Goal: Task Accomplishment & Management: Complete application form

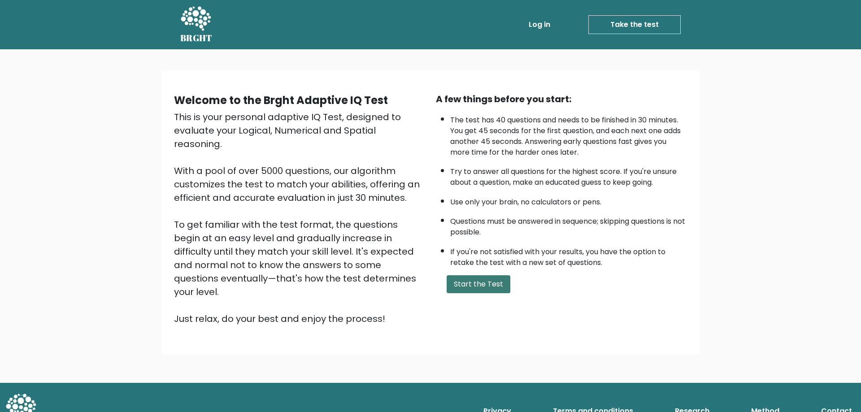
click at [474, 285] on button "Start the Test" at bounding box center [479, 284] width 64 height 18
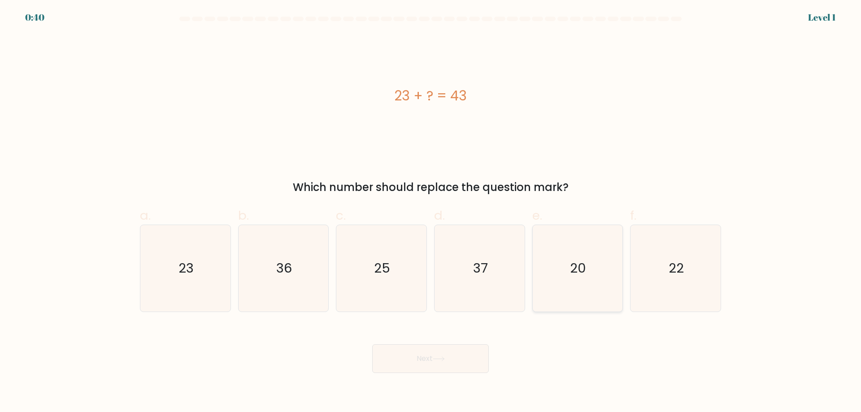
click at [547, 268] on icon "20" at bounding box center [577, 268] width 87 height 87
click at [431, 212] on input "e. 20" at bounding box center [430, 209] width 0 height 6
radio input "true"
click at [430, 356] on button "Next" at bounding box center [430, 358] width 117 height 29
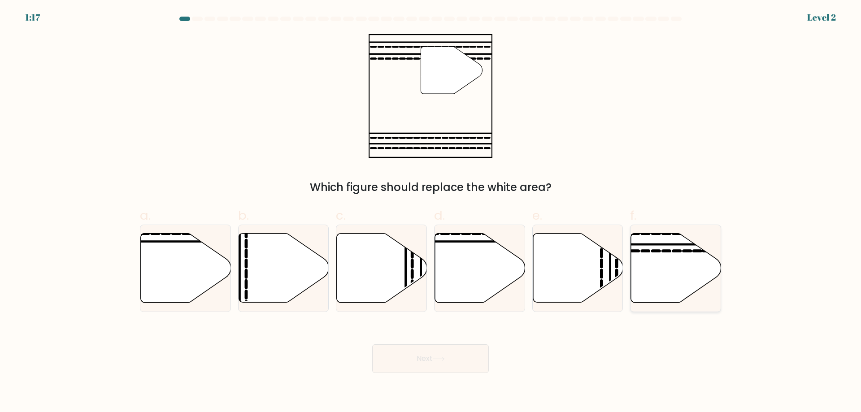
click at [649, 284] on icon at bounding box center [676, 268] width 90 height 69
click at [431, 212] on input "f." at bounding box center [430, 209] width 0 height 6
radio input "true"
click at [450, 348] on button "Next" at bounding box center [430, 358] width 117 height 29
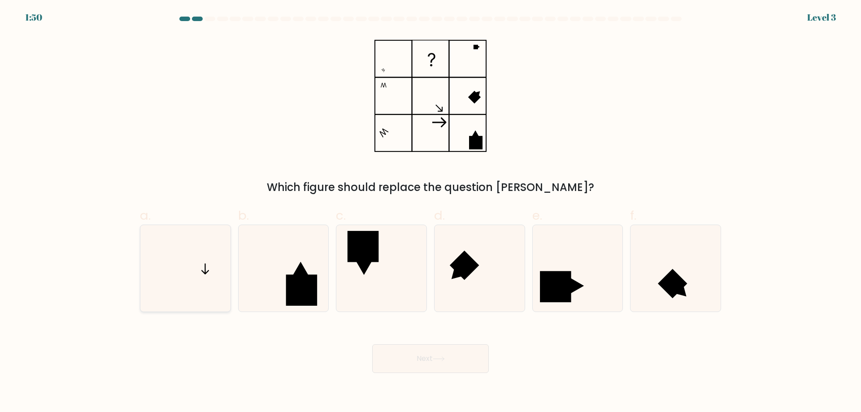
click at [191, 270] on icon at bounding box center [185, 268] width 87 height 87
click at [430, 212] on input "a." at bounding box center [430, 209] width 0 height 6
radio input "true"
click at [430, 351] on button "Next" at bounding box center [430, 358] width 117 height 29
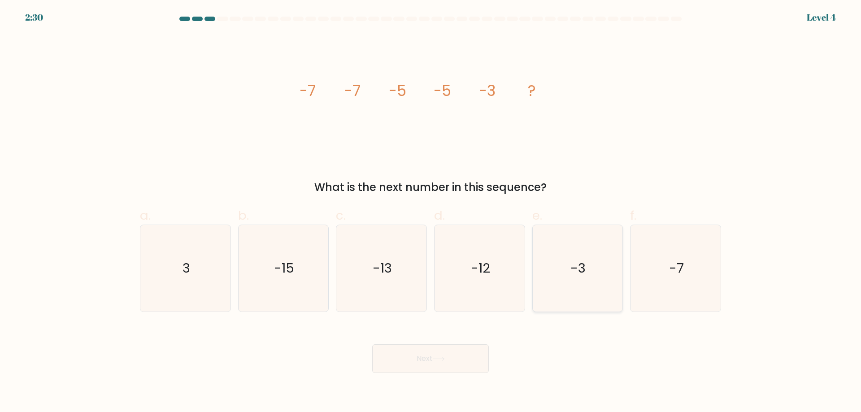
click at [563, 240] on icon "-3" at bounding box center [577, 268] width 87 height 87
click at [431, 212] on input "e. -3" at bounding box center [430, 209] width 0 height 6
radio input "true"
click at [466, 347] on button "Next" at bounding box center [430, 358] width 117 height 29
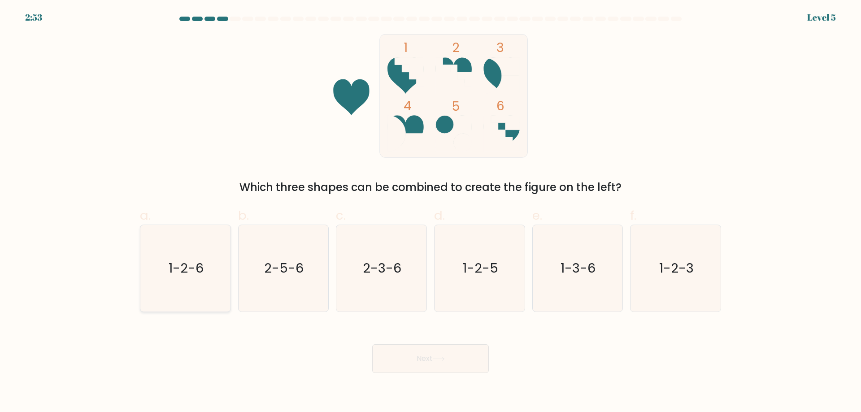
click at [196, 267] on text "1-2-6" at bounding box center [186, 268] width 35 height 18
click at [430, 212] on input "a. 1-2-6" at bounding box center [430, 209] width 0 height 6
radio input "true"
click at [413, 362] on button "Next" at bounding box center [430, 358] width 117 height 29
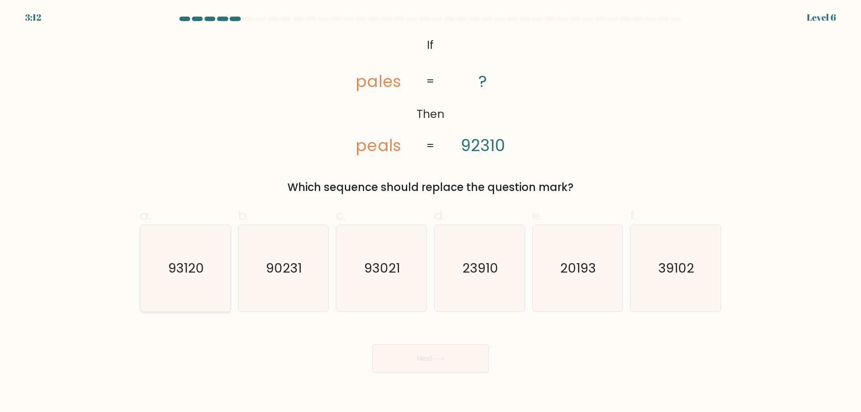
click at [167, 271] on icon "93120" at bounding box center [185, 268] width 87 height 87
click at [430, 212] on input "a. 93120" at bounding box center [430, 209] width 0 height 6
radio input "true"
click at [463, 364] on button "Next" at bounding box center [430, 358] width 117 height 29
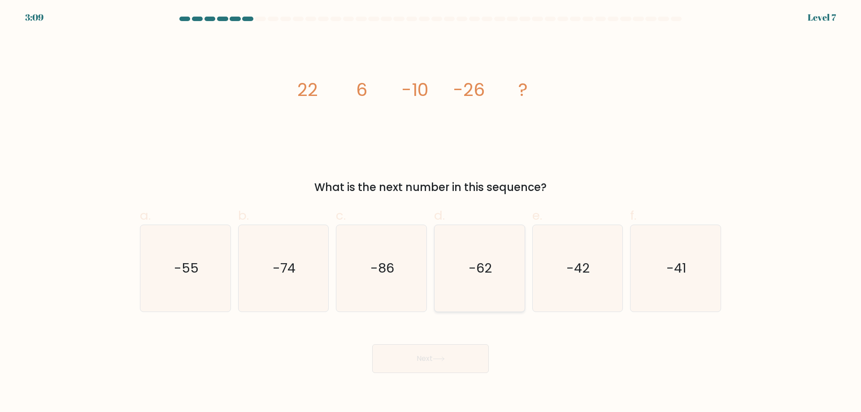
click at [486, 283] on icon "-62" at bounding box center [479, 268] width 87 height 87
click at [431, 212] on input "d. -62" at bounding box center [430, 209] width 0 height 6
radio input "true"
click at [439, 363] on button "Next" at bounding box center [430, 358] width 117 height 29
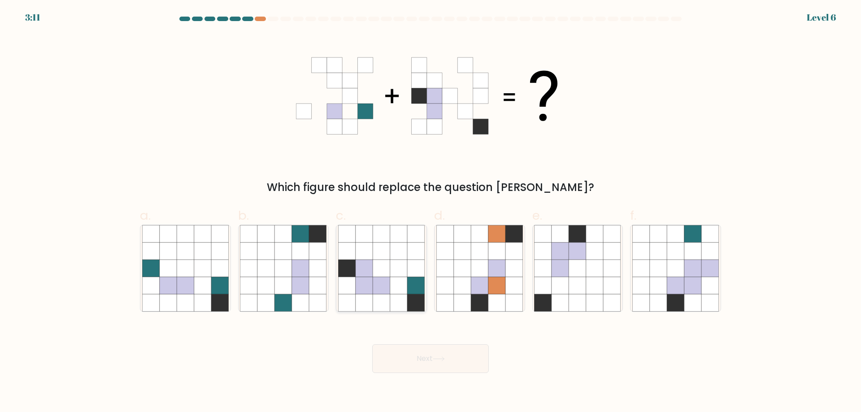
click at [396, 296] on icon at bounding box center [398, 302] width 17 height 17
click at [430, 212] on input "c." at bounding box center [430, 209] width 0 height 6
radio input "true"
click at [440, 368] on button "Next" at bounding box center [430, 358] width 117 height 29
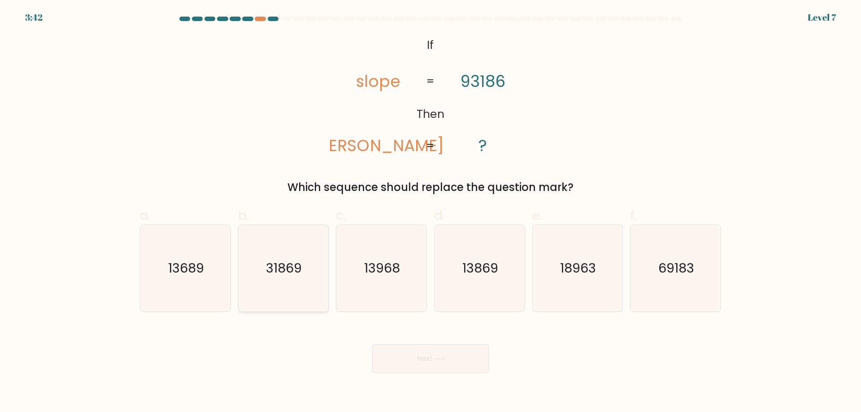
click at [289, 298] on icon "31869" at bounding box center [283, 268] width 87 height 87
click at [430, 212] on input "b. 31869" at bounding box center [430, 209] width 0 height 6
radio input "true"
click at [404, 361] on button "Next" at bounding box center [430, 358] width 117 height 29
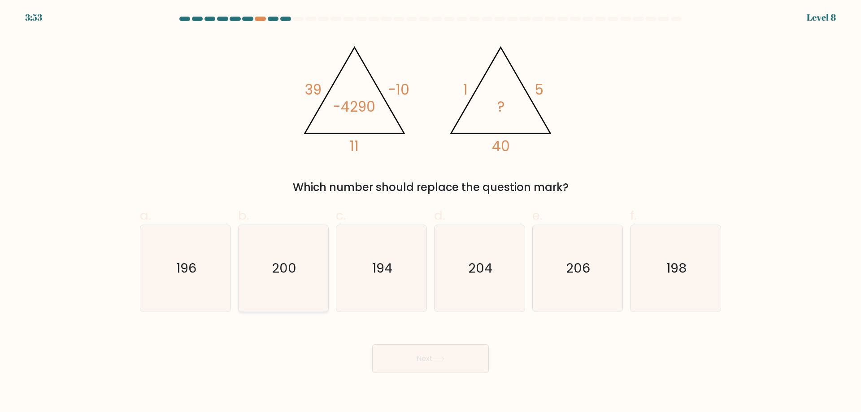
drag, startPoint x: 256, startPoint y: 253, endPoint x: 320, endPoint y: 351, distance: 116.9
click at [256, 254] on icon "200" at bounding box center [283, 268] width 87 height 87
click at [430, 212] on input "b. 200" at bounding box center [430, 209] width 0 height 6
radio input "true"
click at [425, 371] on button "Next" at bounding box center [430, 358] width 117 height 29
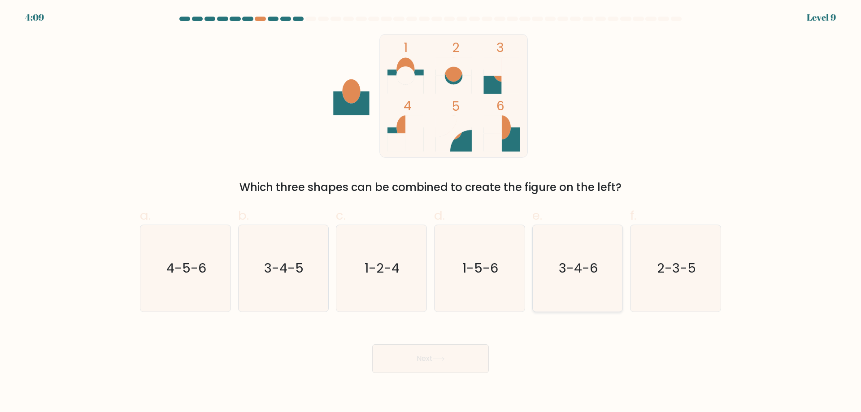
click at [557, 305] on icon "3-4-6" at bounding box center [577, 268] width 87 height 87
click at [431, 212] on input "e. 3-4-6" at bounding box center [430, 209] width 0 height 6
radio input "true"
click at [474, 352] on button "Next" at bounding box center [430, 358] width 117 height 29
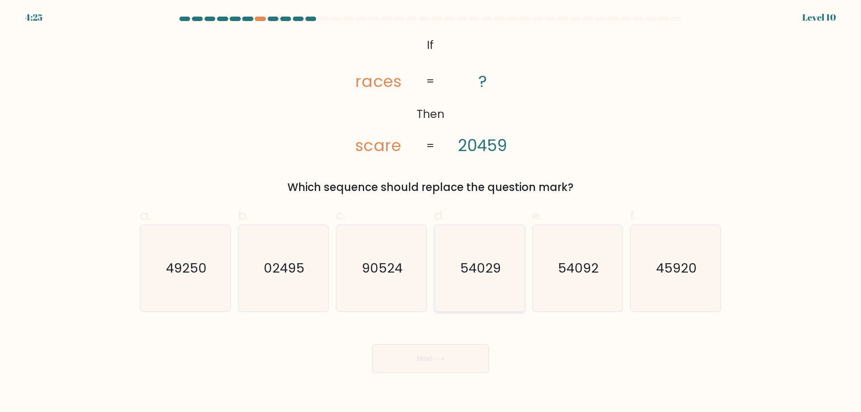
click at [503, 300] on icon "54029" at bounding box center [479, 268] width 87 height 87
click at [431, 212] on input "d. 54029" at bounding box center [430, 209] width 0 height 6
radio input "true"
click at [565, 302] on icon "54092" at bounding box center [577, 268] width 87 height 87
click at [431, 212] on input "e. 54092" at bounding box center [430, 209] width 0 height 6
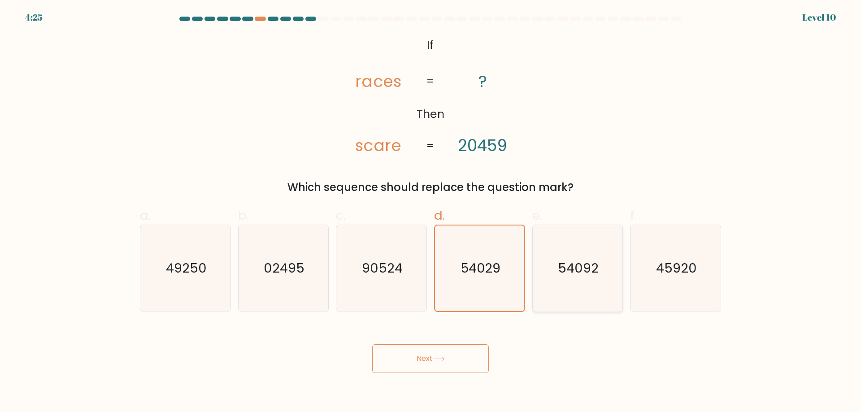
radio input "true"
click at [455, 361] on button "Next" at bounding box center [430, 358] width 117 height 29
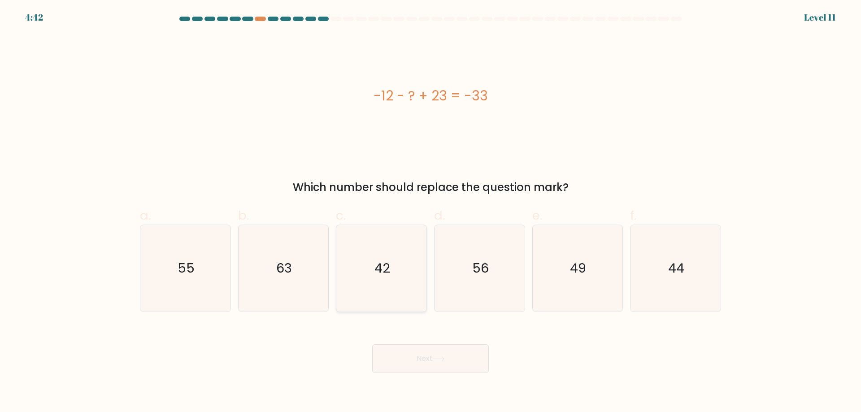
click at [384, 267] on text "42" at bounding box center [382, 268] width 16 height 18
click at [430, 212] on input "c. 42" at bounding box center [430, 209] width 0 height 6
radio input "true"
click at [449, 357] on button "Next" at bounding box center [430, 358] width 117 height 29
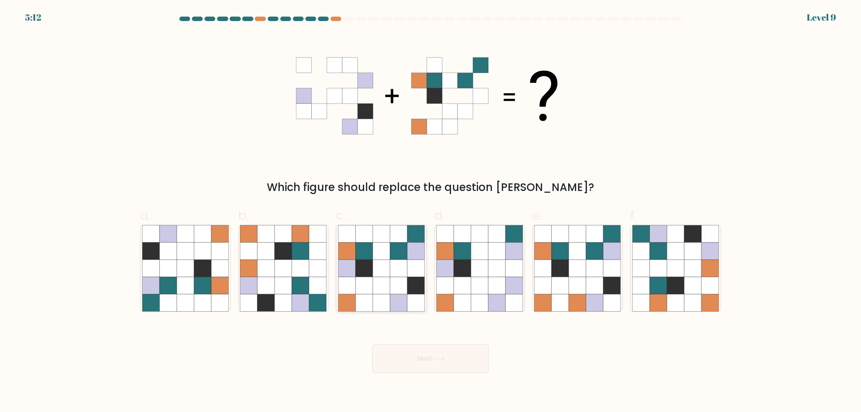
click at [359, 291] on icon at bounding box center [364, 285] width 17 height 17
click at [430, 212] on input "c." at bounding box center [430, 209] width 0 height 6
radio input "true"
click at [442, 356] on button "Next" at bounding box center [430, 358] width 117 height 29
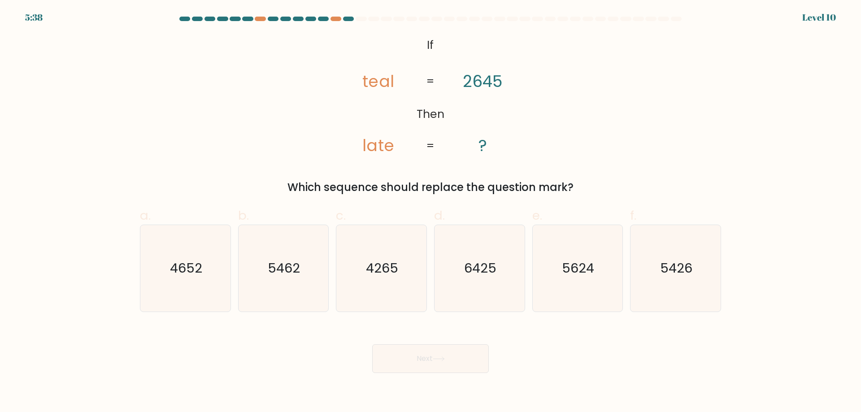
drag, startPoint x: 671, startPoint y: 290, endPoint x: 545, endPoint y: 349, distance: 139.2
click at [671, 291] on icon "5426" at bounding box center [675, 268] width 87 height 87
click at [431, 212] on input "f. 5426" at bounding box center [430, 209] width 0 height 6
radio input "true"
drag, startPoint x: 452, startPoint y: 355, endPoint x: 460, endPoint y: 366, distance: 13.6
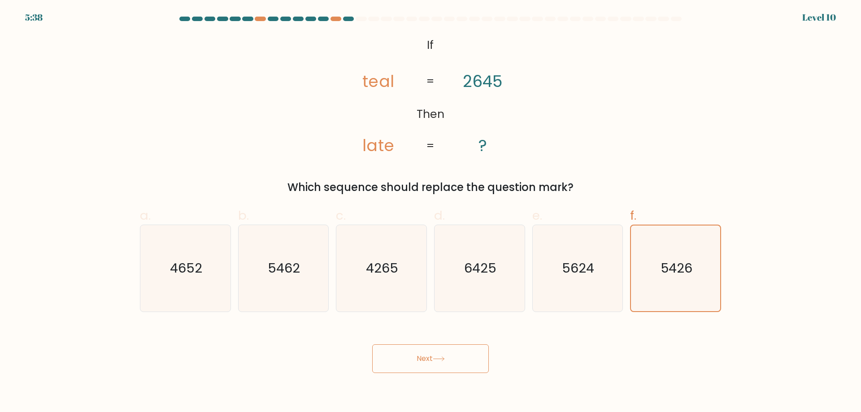
click at [451, 356] on button "Next" at bounding box center [430, 358] width 117 height 29
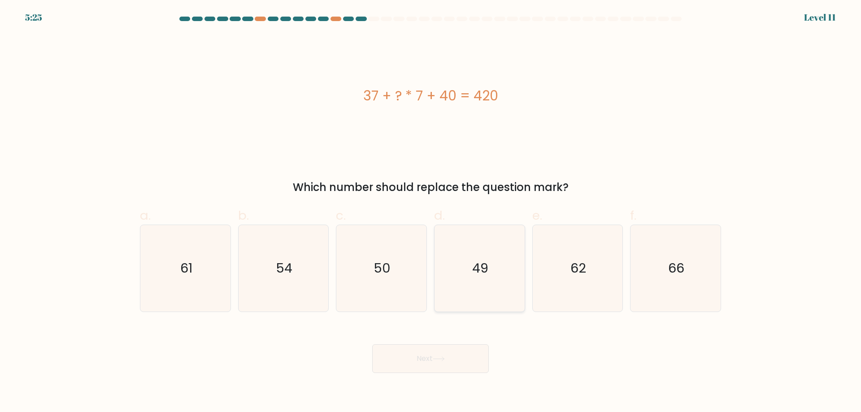
click at [489, 292] on icon "49" at bounding box center [479, 268] width 87 height 87
click at [431, 212] on input "d. 49" at bounding box center [430, 209] width 0 height 6
radio input "true"
click at [477, 367] on button "Next" at bounding box center [430, 358] width 117 height 29
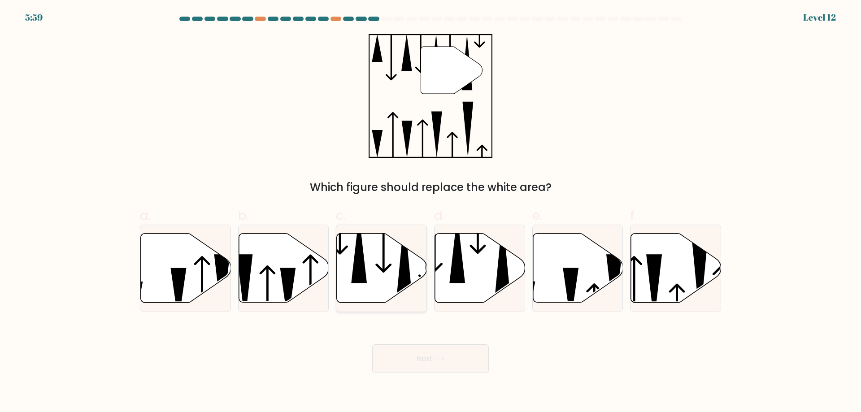
click at [399, 304] on div at bounding box center [381, 268] width 91 height 87
click at [430, 212] on input "c." at bounding box center [430, 209] width 0 height 6
radio input "true"
click at [469, 306] on div at bounding box center [479, 268] width 91 height 87
click at [431, 212] on input "d." at bounding box center [430, 209] width 0 height 6
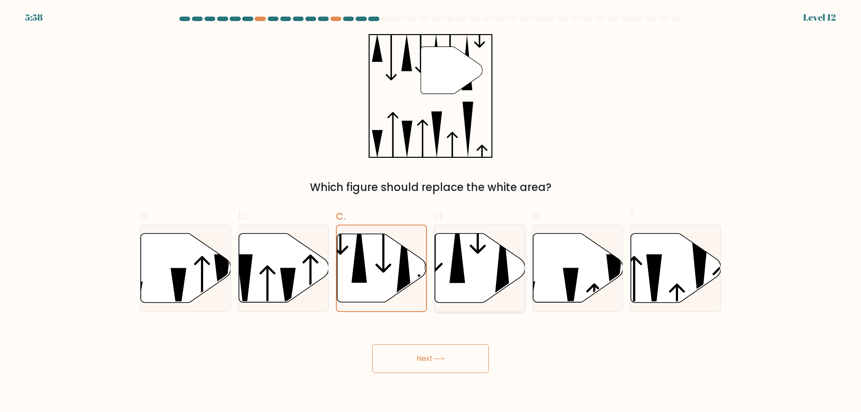
radio input "true"
click at [457, 354] on button "Next" at bounding box center [430, 358] width 117 height 29
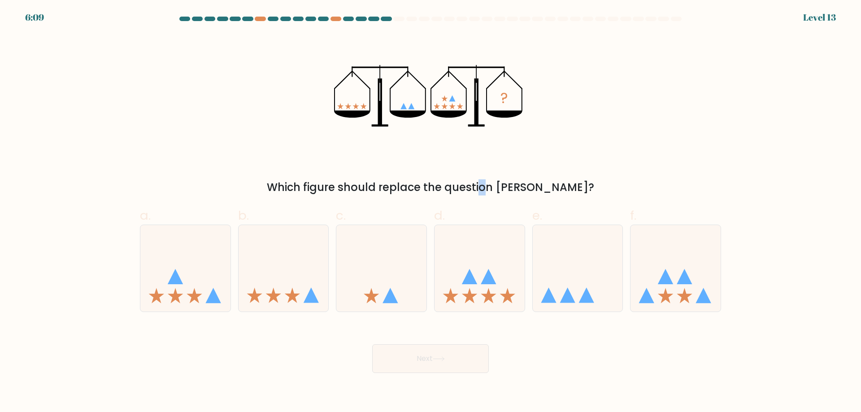
click at [437, 187] on div "Which figure should replace the question mark?" at bounding box center [430, 187] width 570 height 16
click at [391, 139] on icon "?" at bounding box center [430, 96] width 193 height 124
click at [437, 187] on div "Which figure should replace the question mark?" at bounding box center [430, 187] width 570 height 16
click at [438, 172] on div "? Which figure should replace the question mark?" at bounding box center [431, 114] width 592 height 161
click at [436, 184] on div "Which figure should replace the question mark?" at bounding box center [430, 187] width 570 height 16
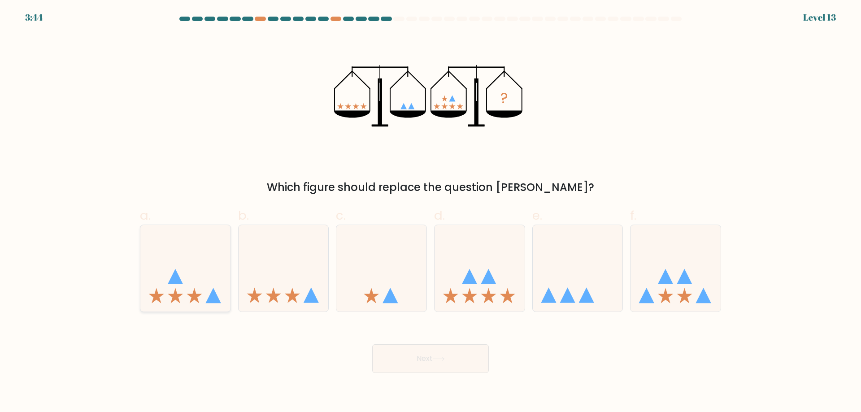
drag, startPoint x: 216, startPoint y: 282, endPoint x: 213, endPoint y: 287, distance: 6.0
click at [215, 282] on icon at bounding box center [185, 268] width 90 height 74
click at [430, 212] on input "a." at bounding box center [430, 209] width 0 height 6
radio input "true"
click at [393, 376] on body "3:43 Level 13" at bounding box center [430, 206] width 861 height 412
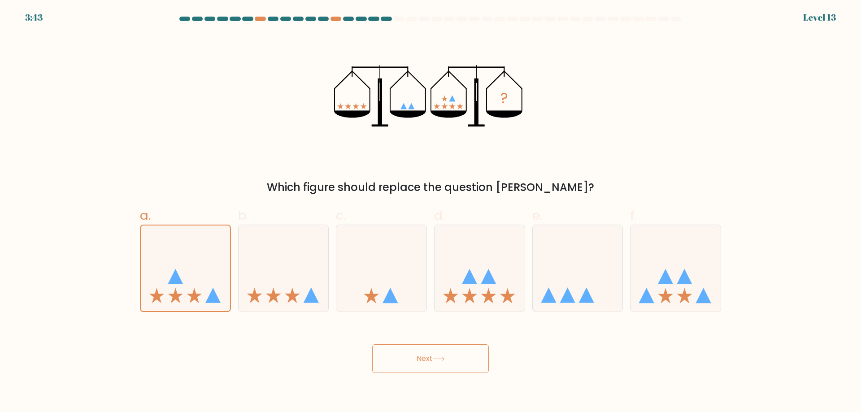
click at [393, 374] on body "3:43 Level 13" at bounding box center [430, 206] width 861 height 412
click at [388, 365] on button "Next" at bounding box center [430, 358] width 117 height 29
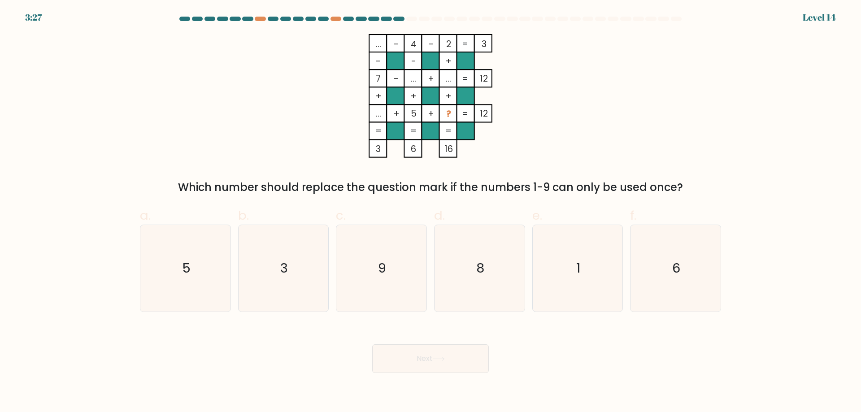
drag, startPoint x: 693, startPoint y: 294, endPoint x: 614, endPoint y: 325, distance: 84.6
click at [693, 295] on icon "6" at bounding box center [675, 268] width 87 height 87
click at [431, 212] on input "f. 6" at bounding box center [430, 209] width 0 height 6
radio input "true"
click at [465, 354] on button "Next" at bounding box center [430, 358] width 117 height 29
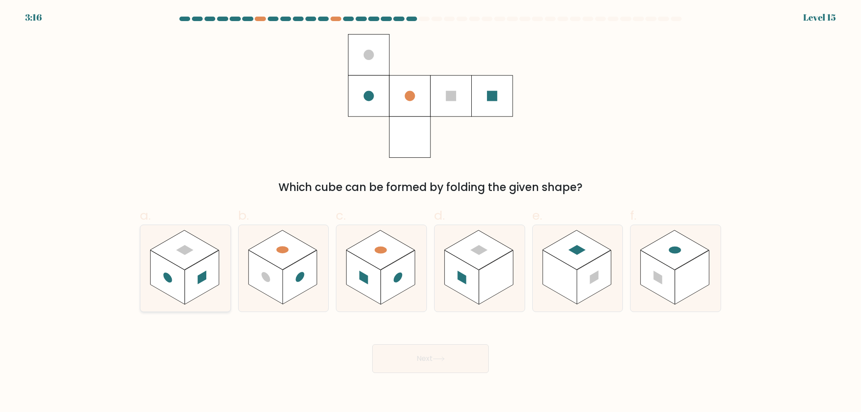
click at [158, 305] on icon at bounding box center [185, 268] width 90 height 87
click at [430, 212] on input "a." at bounding box center [430, 209] width 0 height 6
radio input "true"
click at [444, 368] on button "Next" at bounding box center [430, 358] width 117 height 29
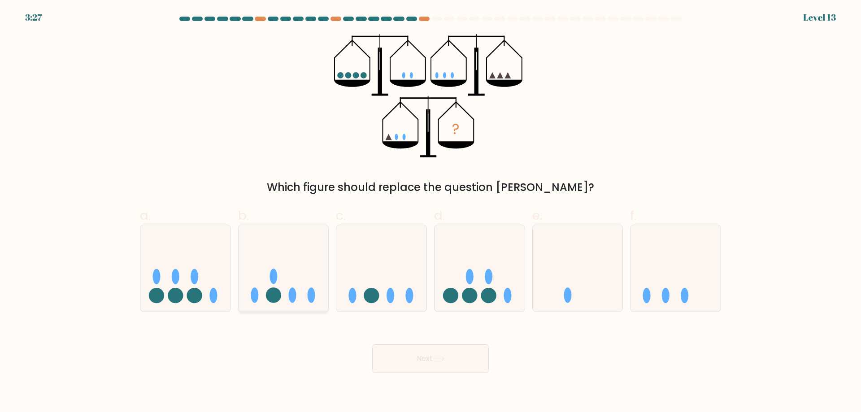
click at [287, 295] on icon at bounding box center [284, 268] width 90 height 74
click at [430, 212] on input "b." at bounding box center [430, 209] width 0 height 6
radio input "true"
click at [456, 362] on button "Next" at bounding box center [430, 358] width 117 height 29
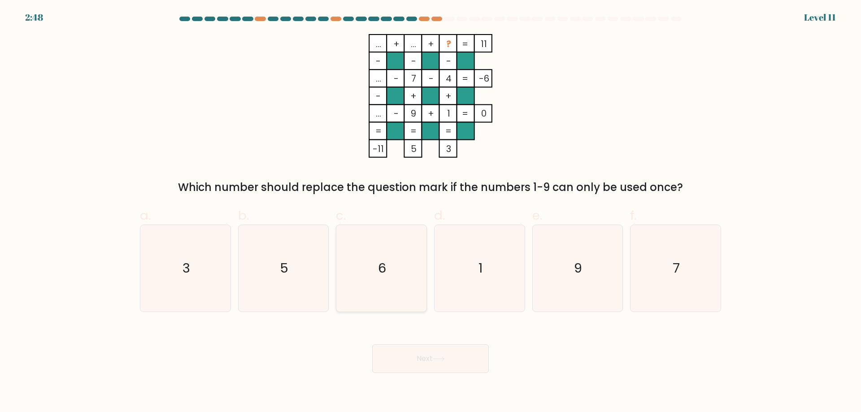
drag, startPoint x: 385, startPoint y: 278, endPoint x: 393, endPoint y: 291, distance: 15.3
click at [385, 279] on icon "6" at bounding box center [381, 268] width 87 height 87
click at [430, 212] on input "c. 6" at bounding box center [430, 209] width 0 height 6
radio input "true"
click at [410, 359] on button "Next" at bounding box center [430, 358] width 117 height 29
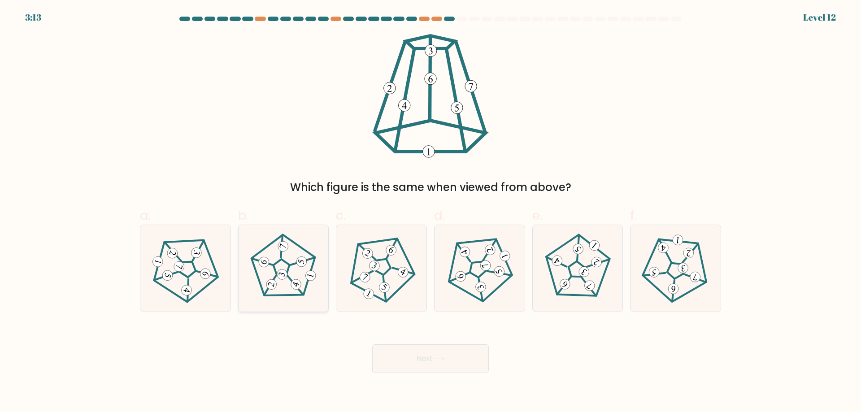
click at [270, 249] on icon at bounding box center [283, 268] width 69 height 69
click at [430, 212] on input "b." at bounding box center [430, 209] width 0 height 6
radio input "true"
click at [424, 350] on button "Next" at bounding box center [430, 358] width 117 height 29
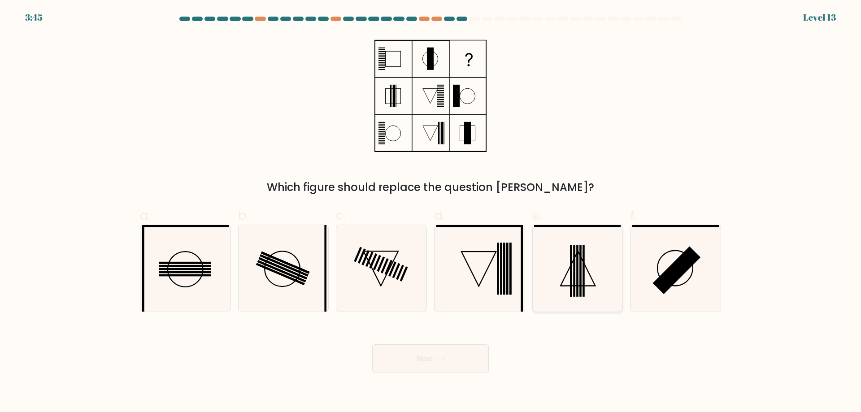
click at [545, 275] on icon at bounding box center [577, 268] width 87 height 87
click at [431, 212] on input "e." at bounding box center [430, 209] width 0 height 6
radio input "true"
click at [476, 353] on button "Next" at bounding box center [430, 358] width 117 height 29
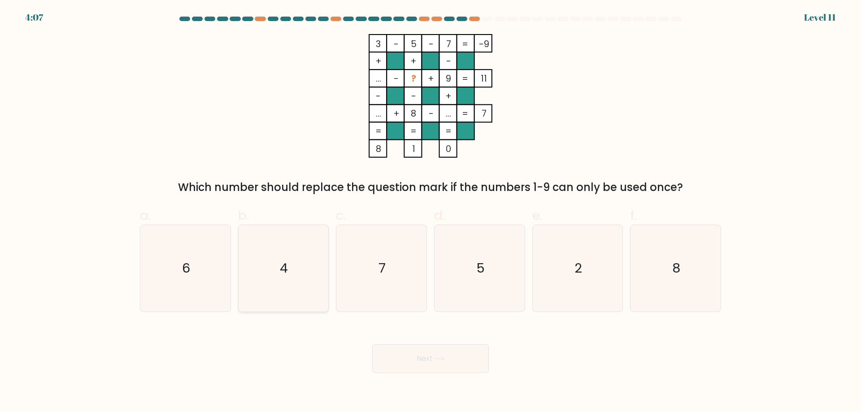
click at [266, 265] on icon "4" at bounding box center [283, 268] width 87 height 87
click at [430, 212] on input "b. 4" at bounding box center [430, 209] width 0 height 6
radio input "true"
click at [413, 349] on button "Next" at bounding box center [430, 358] width 117 height 29
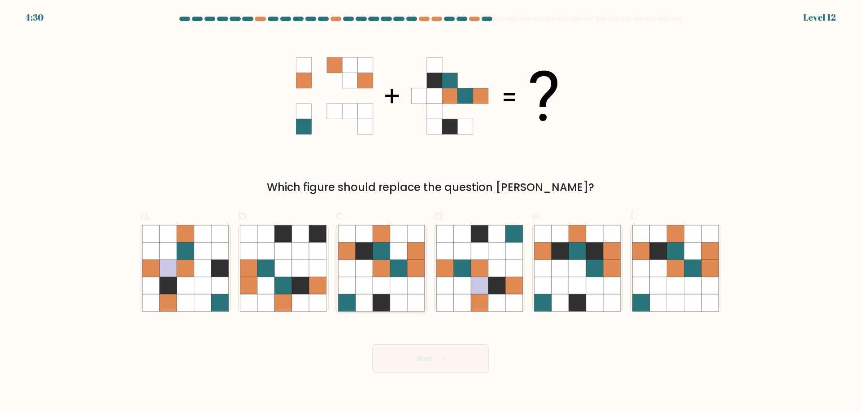
click at [379, 296] on icon at bounding box center [381, 302] width 17 height 17
click at [430, 212] on input "c." at bounding box center [430, 209] width 0 height 6
radio input "true"
click at [456, 364] on button "Next" at bounding box center [430, 358] width 117 height 29
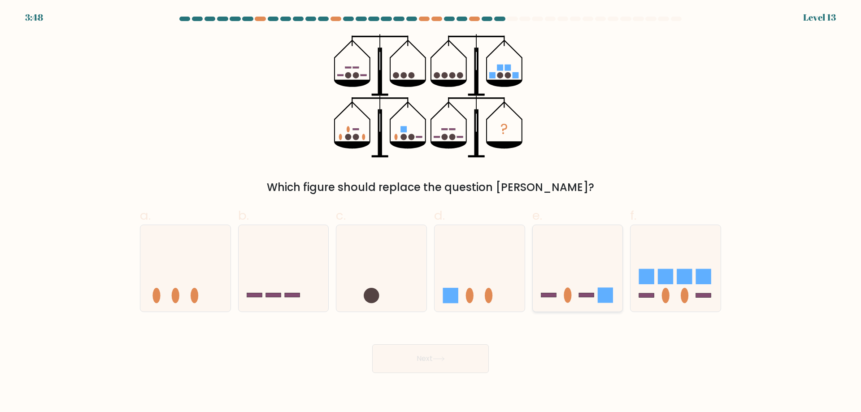
drag, startPoint x: 610, startPoint y: 248, endPoint x: 597, endPoint y: 291, distance: 45.4
click at [610, 250] on icon at bounding box center [578, 268] width 90 height 74
click at [431, 212] on input "e." at bounding box center [430, 209] width 0 height 6
radio input "true"
click at [406, 370] on button "Next" at bounding box center [430, 358] width 117 height 29
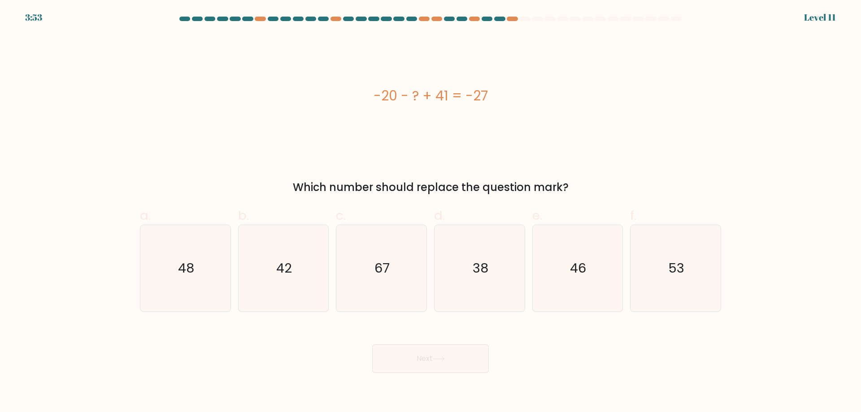
drag, startPoint x: 153, startPoint y: 248, endPoint x: 472, endPoint y: 400, distance: 353.2
click at [153, 250] on icon "48" at bounding box center [185, 268] width 87 height 87
click at [430, 212] on input "a. 48" at bounding box center [430, 209] width 0 height 6
radio input "true"
click at [428, 363] on button "Next" at bounding box center [430, 358] width 117 height 29
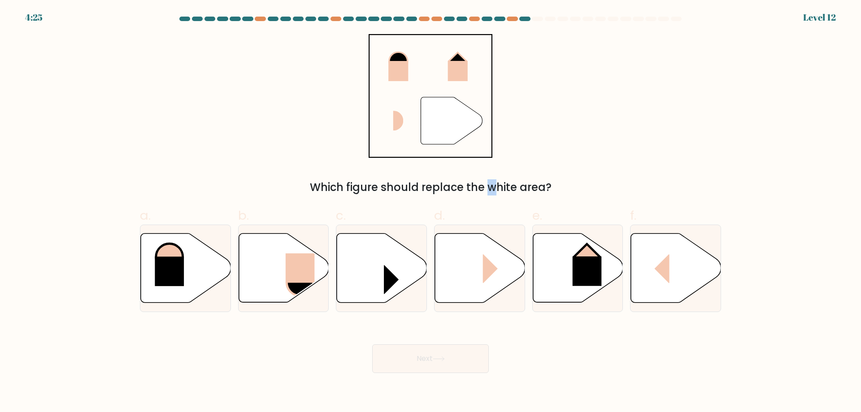
click at [416, 188] on div "Which figure should replace the white area?" at bounding box center [430, 187] width 570 height 16
click at [454, 172] on div "" Which figure should replace the white area?" at bounding box center [431, 114] width 592 height 161
drag, startPoint x: 412, startPoint y: 191, endPoint x: 417, endPoint y: 190, distance: 4.7
click at [417, 190] on div "Which figure should replace the white area?" at bounding box center [430, 187] width 570 height 16
click at [456, 245] on icon at bounding box center [480, 268] width 90 height 69
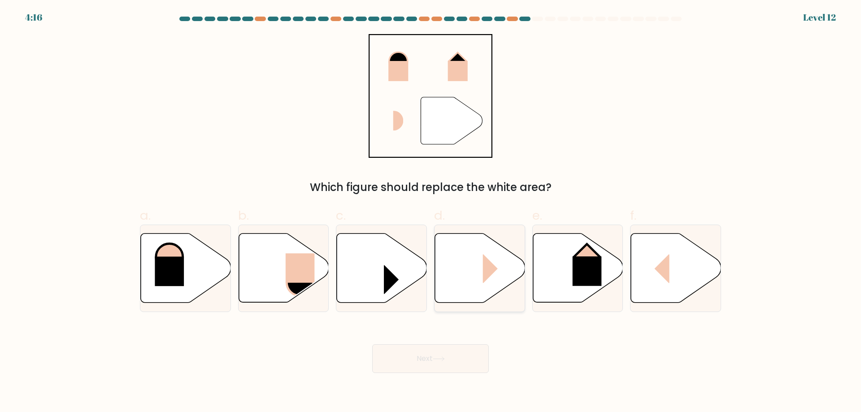
click at [431, 212] on input "d." at bounding box center [430, 209] width 0 height 6
radio input "true"
click at [464, 356] on button "Next" at bounding box center [430, 358] width 117 height 29
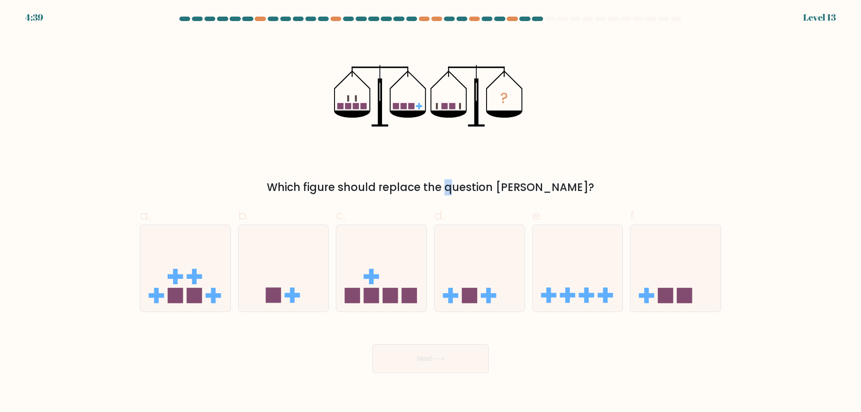
drag, startPoint x: 403, startPoint y: 184, endPoint x: 408, endPoint y: 188, distance: 6.4
click at [406, 187] on div "Which figure should replace the question mark?" at bounding box center [430, 187] width 570 height 16
click at [476, 248] on icon at bounding box center [480, 268] width 90 height 74
click at [431, 212] on input "d." at bounding box center [430, 209] width 0 height 6
radio input "true"
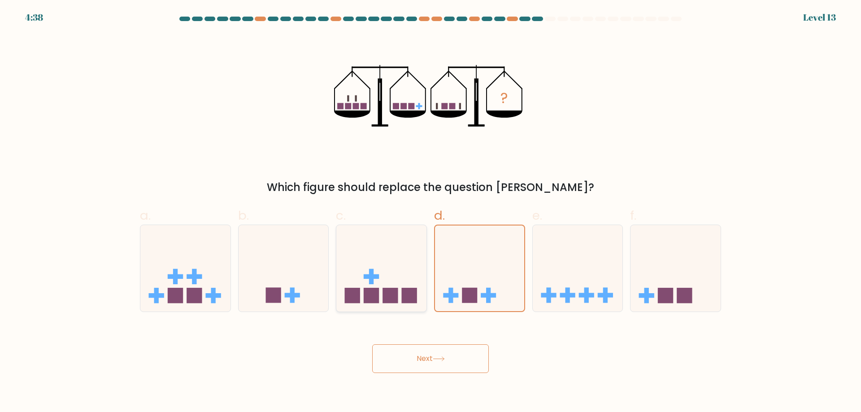
drag, startPoint x: 276, startPoint y: 251, endPoint x: 341, endPoint y: 309, distance: 87.3
click at [276, 252] on icon at bounding box center [284, 268] width 90 height 74
click at [430, 212] on input "b." at bounding box center [430, 209] width 0 height 6
radio input "true"
click at [422, 362] on button "Next" at bounding box center [430, 358] width 117 height 29
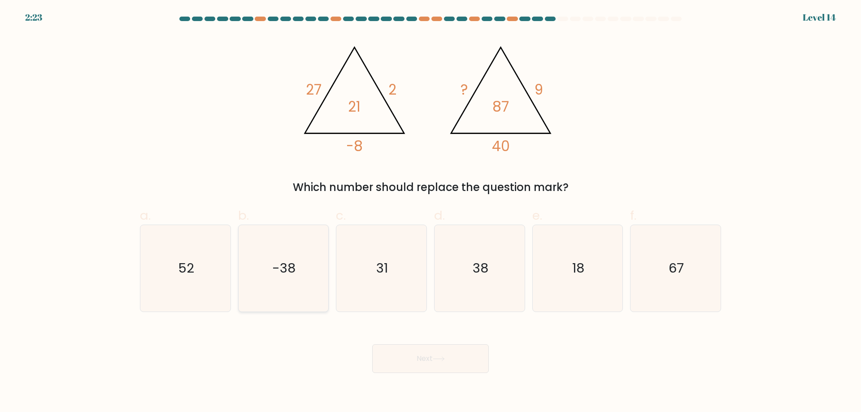
click at [289, 250] on icon "-38" at bounding box center [283, 268] width 87 height 87
click at [430, 212] on input "b. -38" at bounding box center [430, 209] width 0 height 6
radio input "true"
click at [397, 359] on button "Next" at bounding box center [430, 358] width 117 height 29
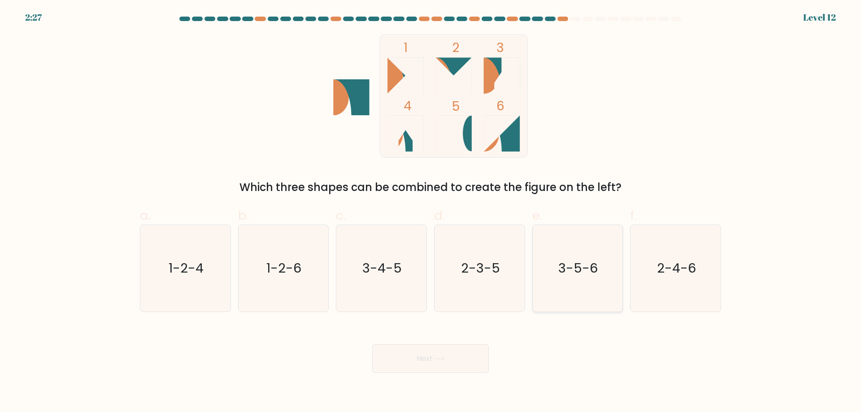
click at [551, 295] on icon "3-5-6" at bounding box center [577, 268] width 87 height 87
click at [431, 212] on input "e. 3-5-6" at bounding box center [430, 209] width 0 height 6
radio input "true"
click at [369, 284] on icon "3-4-5" at bounding box center [381, 268] width 87 height 87
click at [430, 212] on input "c. 3-4-5" at bounding box center [430, 209] width 0 height 6
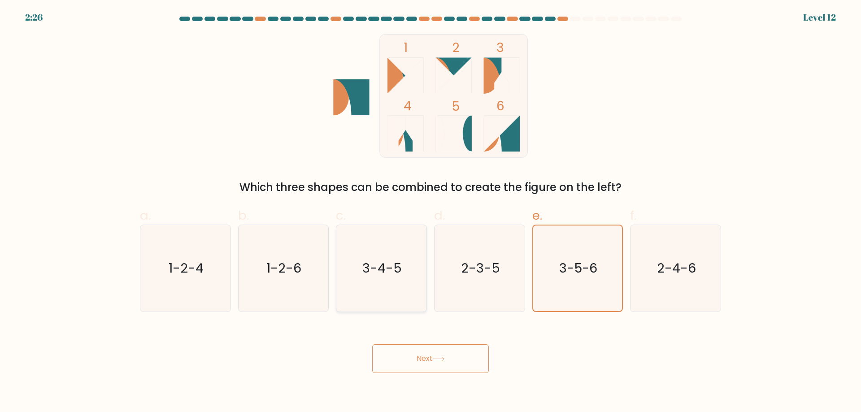
radio input "true"
click at [421, 361] on button "Next" at bounding box center [430, 358] width 117 height 29
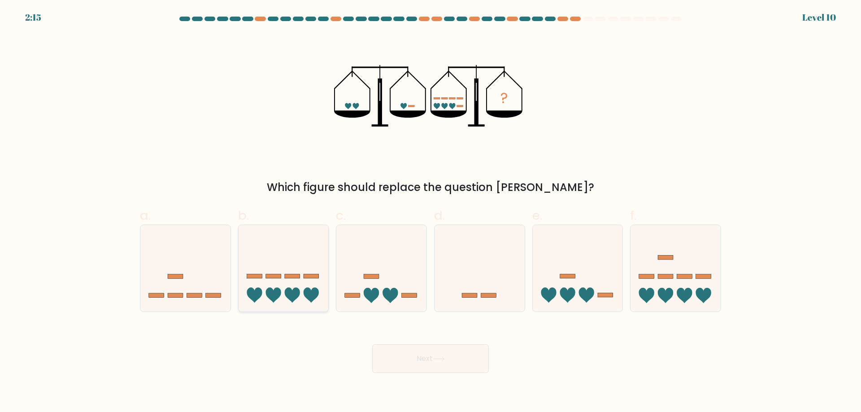
click at [273, 249] on icon at bounding box center [284, 268] width 90 height 74
click at [430, 212] on input "b." at bounding box center [430, 209] width 0 height 6
radio input "true"
click at [435, 353] on button "Next" at bounding box center [430, 358] width 117 height 29
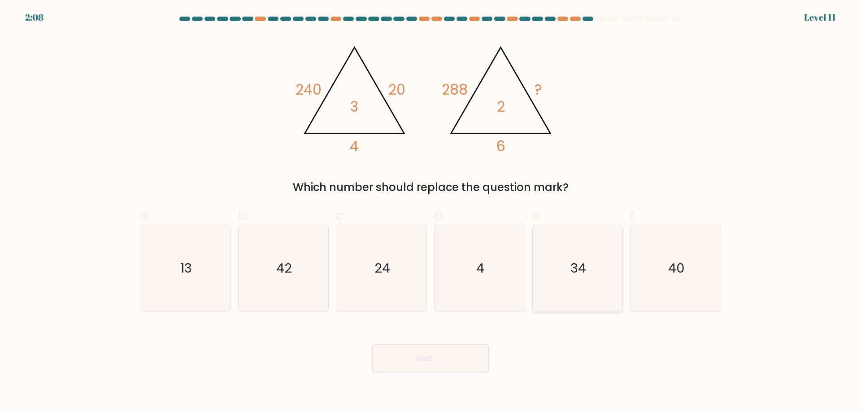
click at [550, 283] on icon "34" at bounding box center [577, 268] width 87 height 87
click at [431, 212] on input "e. 34" at bounding box center [430, 209] width 0 height 6
radio input "true"
click at [419, 353] on button "Next" at bounding box center [430, 358] width 117 height 29
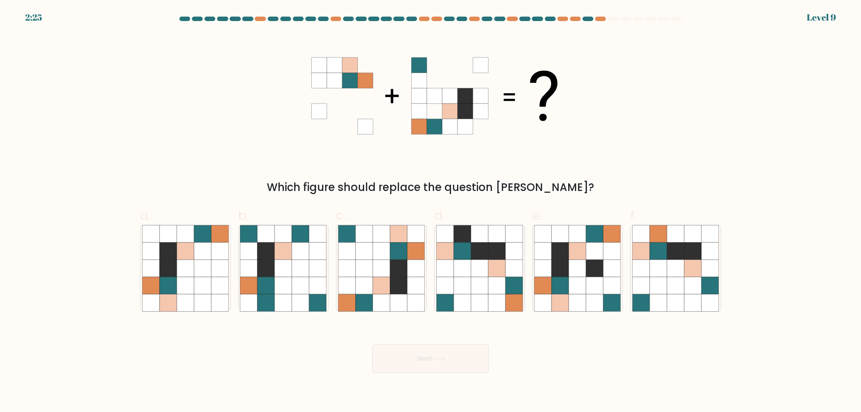
drag, startPoint x: 357, startPoint y: 260, endPoint x: 442, endPoint y: 359, distance: 130.1
click at [359, 261] on icon at bounding box center [364, 268] width 17 height 17
click at [430, 212] on input "c." at bounding box center [430, 209] width 0 height 6
radio input "true"
click at [444, 361] on icon at bounding box center [439, 358] width 12 height 5
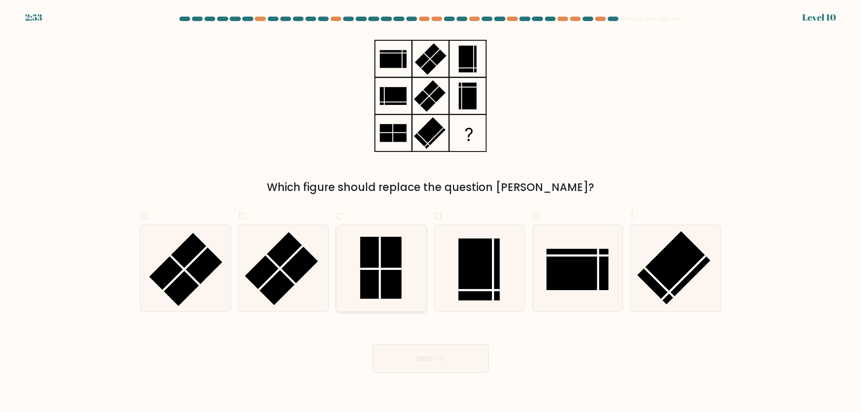
click at [420, 274] on icon at bounding box center [381, 268] width 87 height 87
click at [430, 212] on input "c." at bounding box center [430, 209] width 0 height 6
radio input "true"
click at [437, 364] on button "Next" at bounding box center [430, 358] width 117 height 29
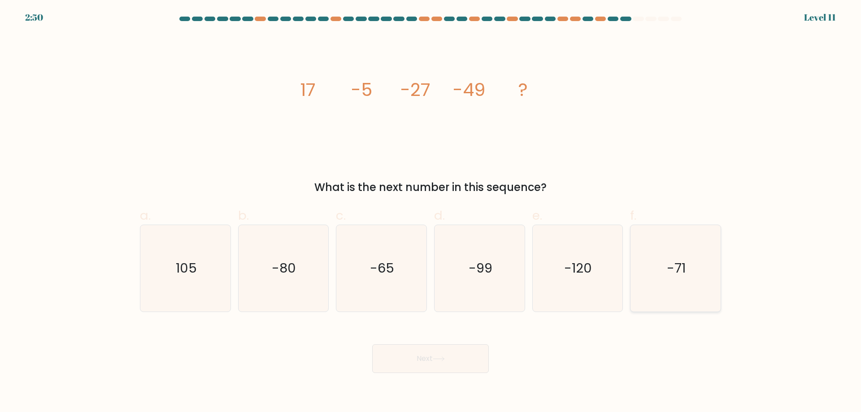
click at [651, 301] on icon "-71" at bounding box center [675, 268] width 87 height 87
click at [431, 212] on input "f. -71" at bounding box center [430, 209] width 0 height 6
radio input "true"
click at [468, 363] on button "Next" at bounding box center [430, 358] width 117 height 29
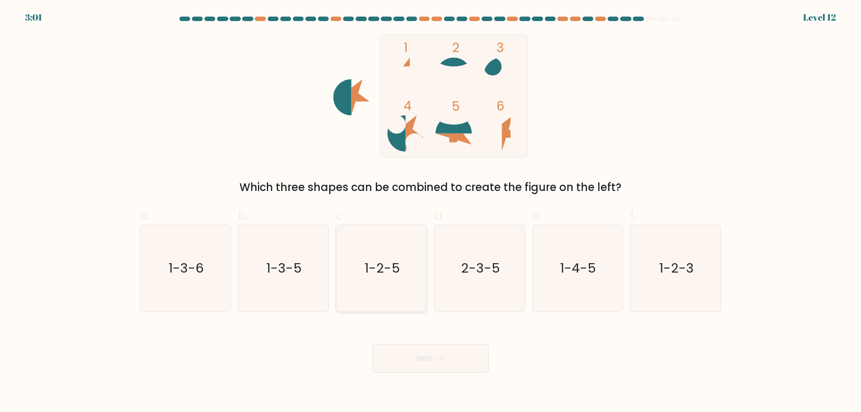
click at [397, 262] on text "1-2-5" at bounding box center [382, 268] width 35 height 18
click at [430, 212] on input "c. 1-2-5" at bounding box center [430, 209] width 0 height 6
radio input "true"
click at [414, 355] on button "Next" at bounding box center [430, 358] width 117 height 29
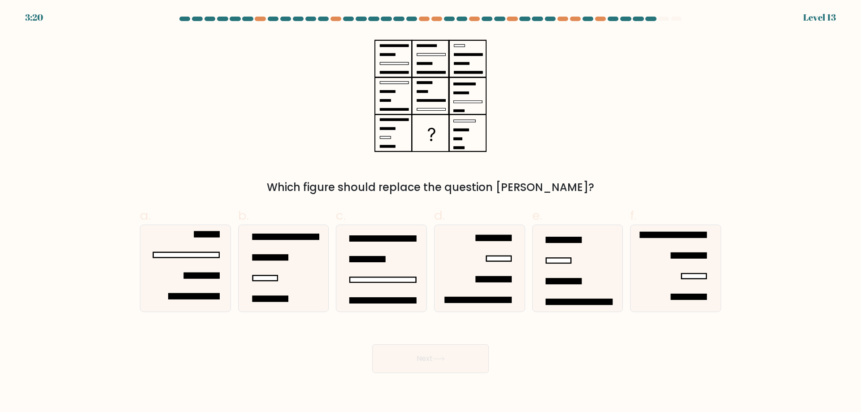
drag, startPoint x: 571, startPoint y: 260, endPoint x: 482, endPoint y: 374, distance: 144.7
click at [569, 263] on rect at bounding box center [558, 260] width 25 height 5
click at [431, 212] on input "e." at bounding box center [430, 209] width 0 height 6
radio input "true"
click at [460, 356] on button "Next" at bounding box center [430, 358] width 117 height 29
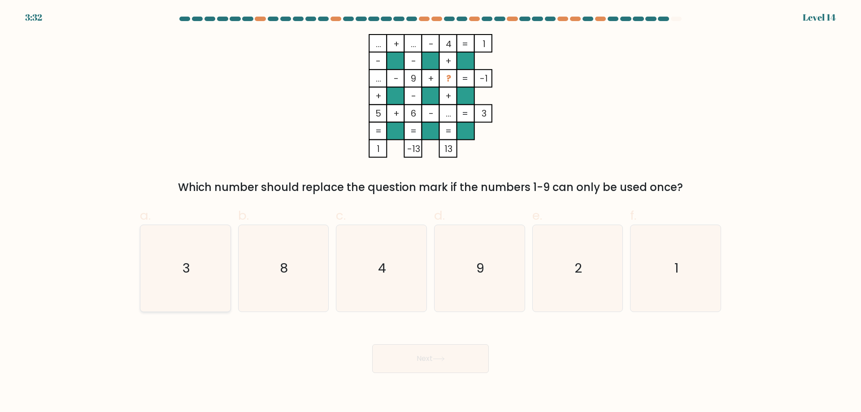
click at [155, 291] on icon "3" at bounding box center [185, 268] width 87 height 87
click at [430, 212] on input "a. 3" at bounding box center [430, 209] width 0 height 6
radio input "true"
click at [693, 285] on icon "1" at bounding box center [675, 268] width 87 height 87
click at [431, 212] on input "f. 1" at bounding box center [430, 209] width 0 height 6
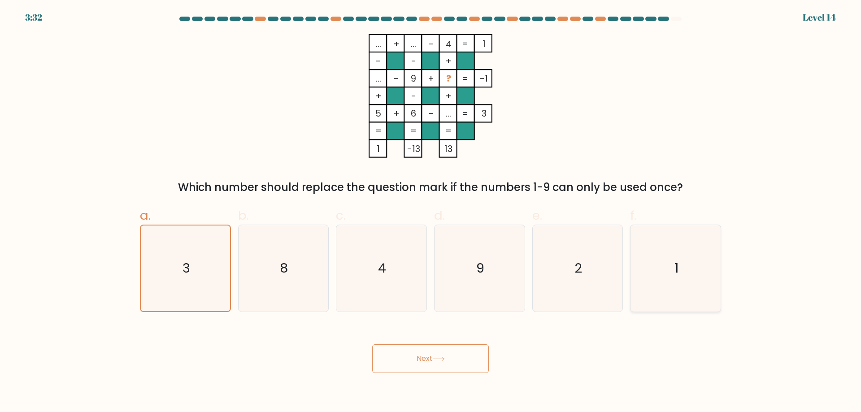
radio input "true"
click at [418, 361] on button "Next" at bounding box center [430, 358] width 117 height 29
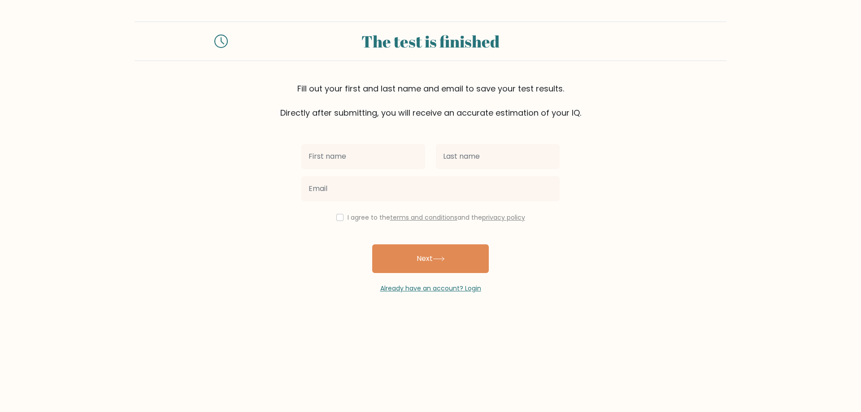
click at [353, 157] on input "text" at bounding box center [363, 156] width 124 height 25
click at [353, 162] on input "text" at bounding box center [363, 156] width 124 height 25
type input "mark"
type input "[PERSON_NAME]"
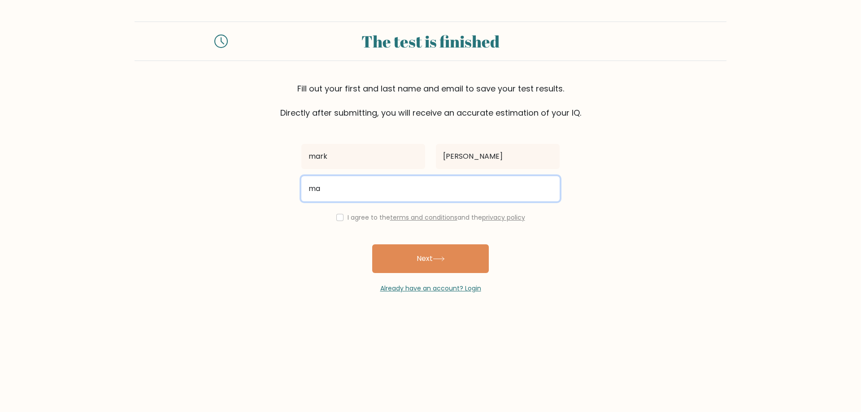
type input "m"
type input "hanker@gmail.com"
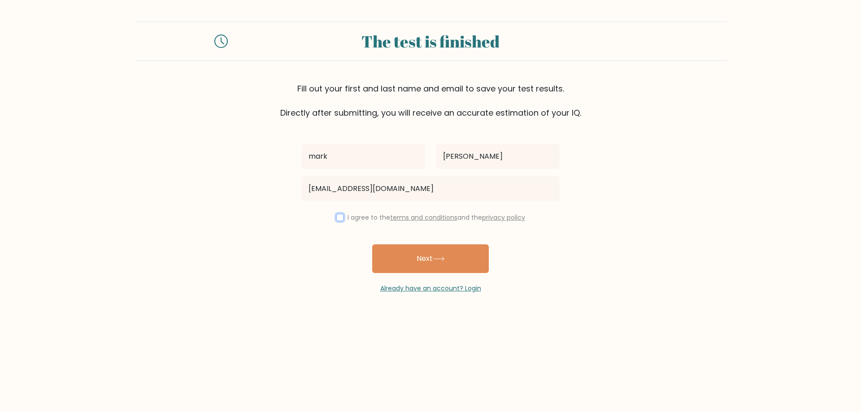
click at [338, 214] on input "checkbox" at bounding box center [339, 217] width 7 height 7
checkbox input "true"
click at [415, 263] on button "Next" at bounding box center [430, 258] width 117 height 29
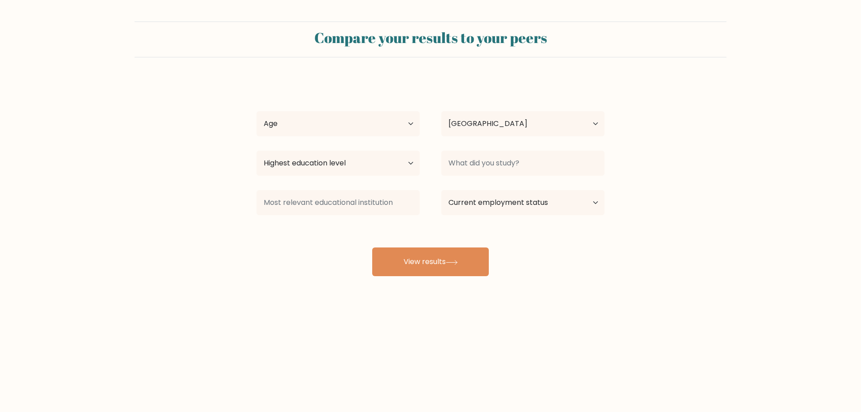
select select "NL"
click at [304, 123] on select "Age Under [DEMOGRAPHIC_DATA] [DEMOGRAPHIC_DATA] [DEMOGRAPHIC_DATA] [DEMOGRAPHIC…" at bounding box center [337, 123] width 163 height 25
select select "18_24"
click at [256, 111] on select "Age Under 18 years old 18-24 years old 25-34 years old 35-44 years old 45-54 ye…" at bounding box center [337, 123] width 163 height 25
click at [465, 133] on select "Country Afghanistan Albania Algeria American Samoa Andorra Angola Anguilla Anta…" at bounding box center [522, 123] width 163 height 25
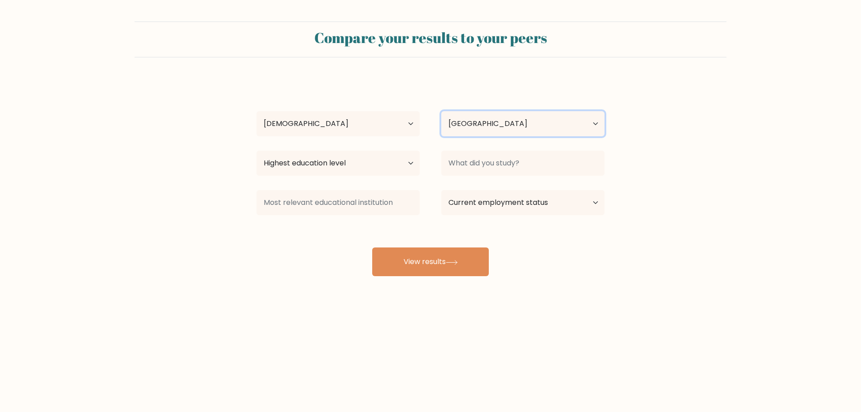
select select "MR"
click at [441, 111] on select "Country Afghanistan Albania Algeria American Samoa Andorra Angola Anguilla Anta…" at bounding box center [522, 123] width 163 height 25
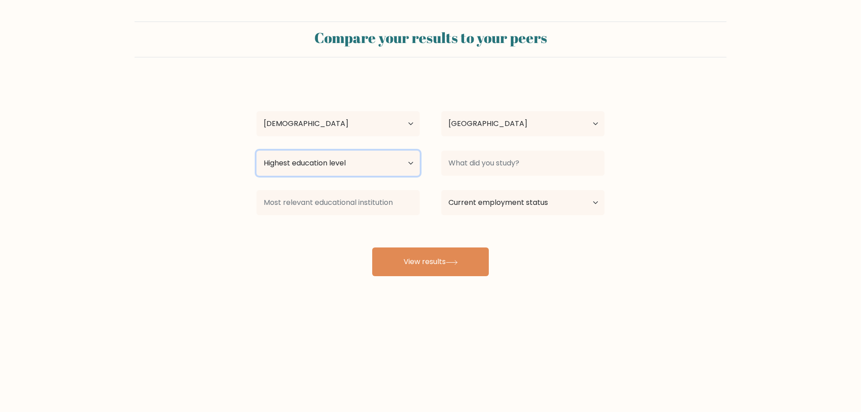
click at [327, 159] on select "Highest education level No schooling Primary Lower Secondary Upper Secondary Oc…" at bounding box center [337, 163] width 163 height 25
select select "primary"
click at [256, 151] on select "Highest education level No schooling Primary Lower Secondary Upper Secondary Oc…" at bounding box center [337, 163] width 163 height 25
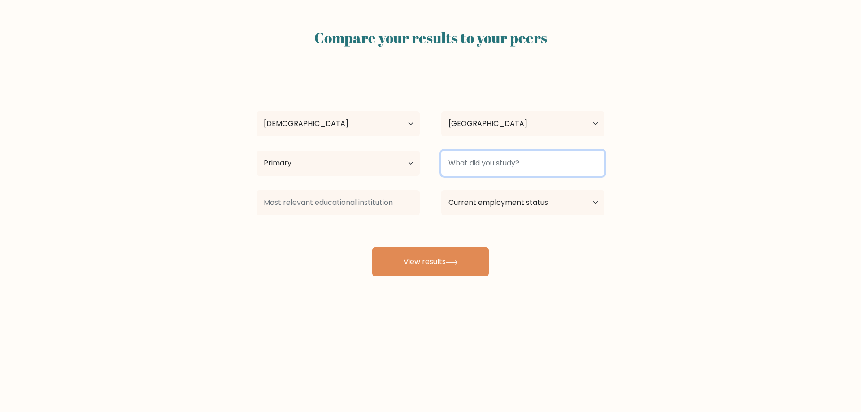
click at [474, 168] on input at bounding box center [522, 163] width 163 height 25
type input "p"
click at [461, 162] on input "pd" at bounding box center [522, 163] width 163 height 25
drag, startPoint x: 461, startPoint y: 162, endPoint x: 432, endPoint y: 160, distance: 28.8
click at [432, 160] on div "pd" at bounding box center [522, 163] width 185 height 32
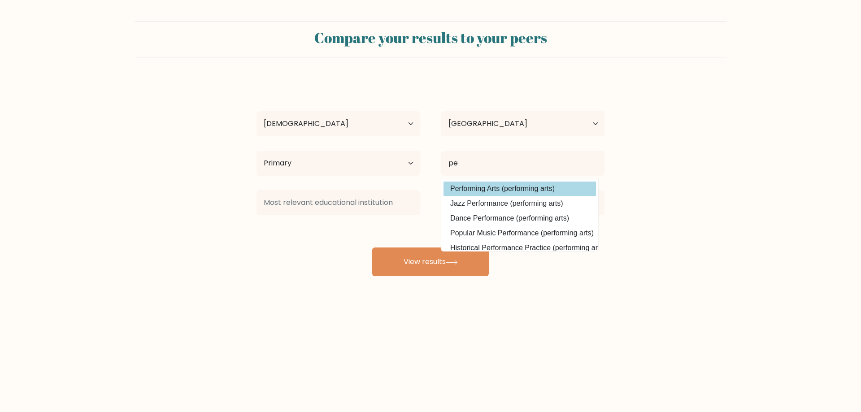
click at [475, 187] on option "Performing Arts (performing arts)" at bounding box center [519, 189] width 152 height 14
type input "Performing Arts"
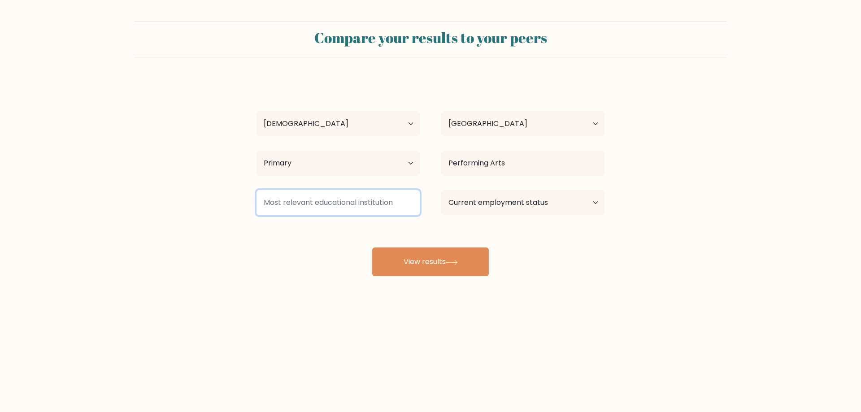
click at [351, 201] on input at bounding box center [337, 202] width 163 height 25
type input "a"
click at [456, 198] on select "Current employment status Employed Student Retired Other / prefer not to answer" at bounding box center [522, 202] width 163 height 25
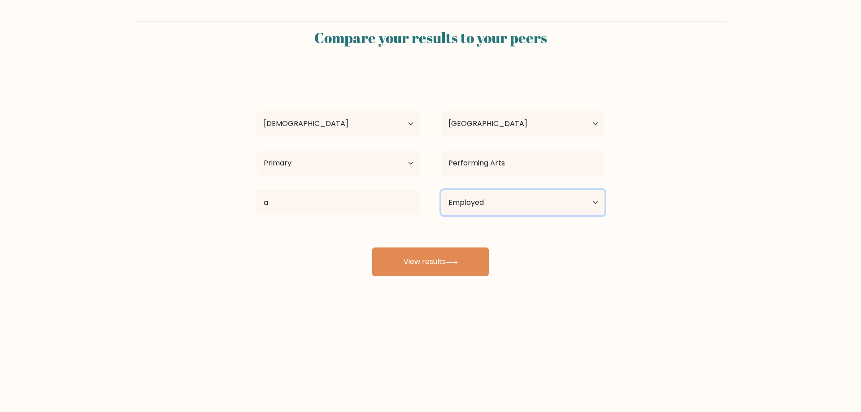
click at [441, 190] on select "Current employment status Employed Student Retired Other / prefer not to answer" at bounding box center [522, 202] width 163 height 25
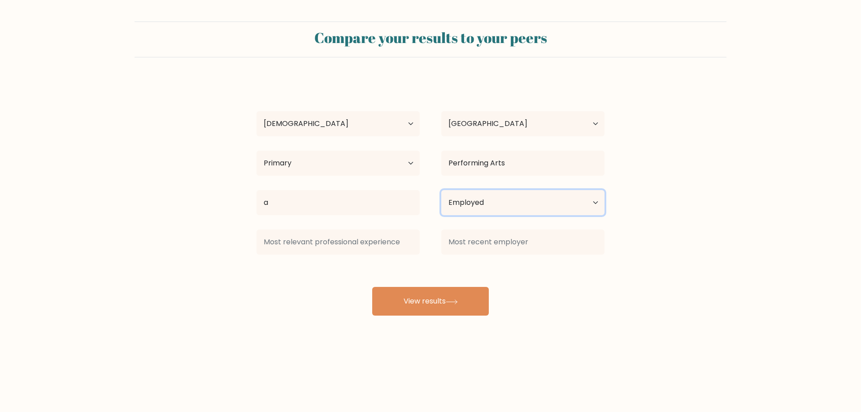
click at [474, 203] on select "Current employment status Employed Student Retired Other / prefer not to answer" at bounding box center [522, 202] width 163 height 25
select select "other"
click at [441, 190] on select "Current employment status Employed Student Retired Other / prefer not to answer" at bounding box center [522, 202] width 163 height 25
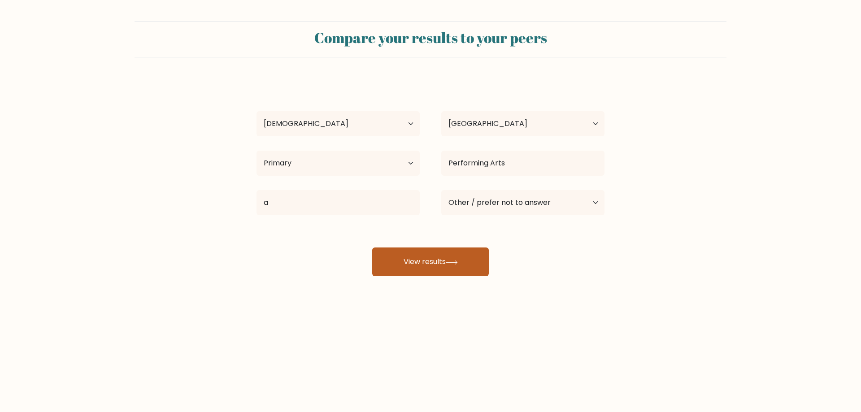
click at [463, 263] on button "View results" at bounding box center [430, 262] width 117 height 29
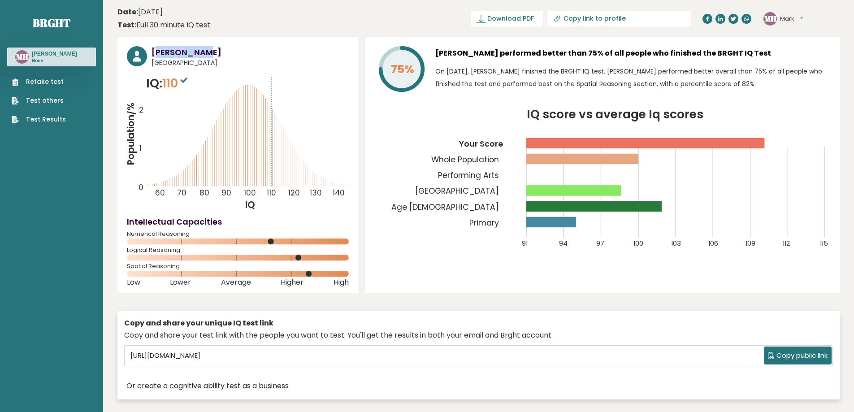
drag, startPoint x: 159, startPoint y: 51, endPoint x: 212, endPoint y: 53, distance: 53.0
click at [212, 53] on h3 "[PERSON_NAME]" at bounding box center [250, 52] width 197 height 12
drag, startPoint x: 205, startPoint y: 52, endPoint x: 149, endPoint y: 55, distance: 55.6
click at [149, 55] on div "[PERSON_NAME] [GEOGRAPHIC_DATA]" at bounding box center [238, 57] width 222 height 22
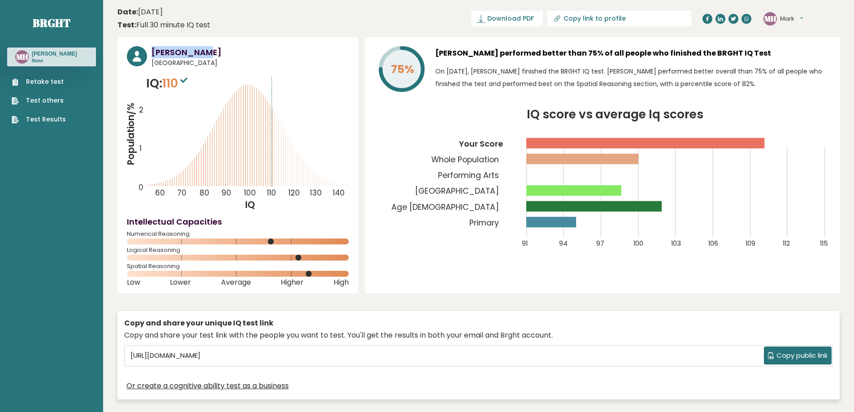
click at [149, 55] on div "[PERSON_NAME] [GEOGRAPHIC_DATA]" at bounding box center [238, 57] width 222 height 22
drag, startPoint x: 150, startPoint y: 54, endPoint x: 206, endPoint y: 45, distance: 56.8
click at [206, 45] on div "[PERSON_NAME] [GEOGRAPHIC_DATA] IQ: 110 Population/% IQ 0 1 2 60 70 80 90 100 1…" at bounding box center [237, 165] width 241 height 256
drag, startPoint x: 166, startPoint y: 83, endPoint x: 181, endPoint y: 85, distance: 14.9
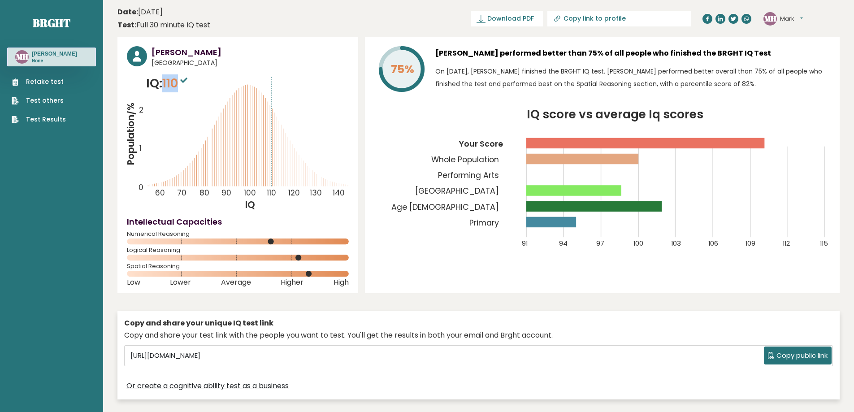
click at [181, 85] on span "110" at bounding box center [175, 83] width 27 height 17
click at [181, 86] on span "110" at bounding box center [175, 83] width 27 height 17
drag, startPoint x: 163, startPoint y: 85, endPoint x: 179, endPoint y: 85, distance: 15.7
click at [179, 85] on p "IQ: 110" at bounding box center [167, 83] width 43 height 18
click at [172, 82] on span "110" at bounding box center [175, 83] width 27 height 17
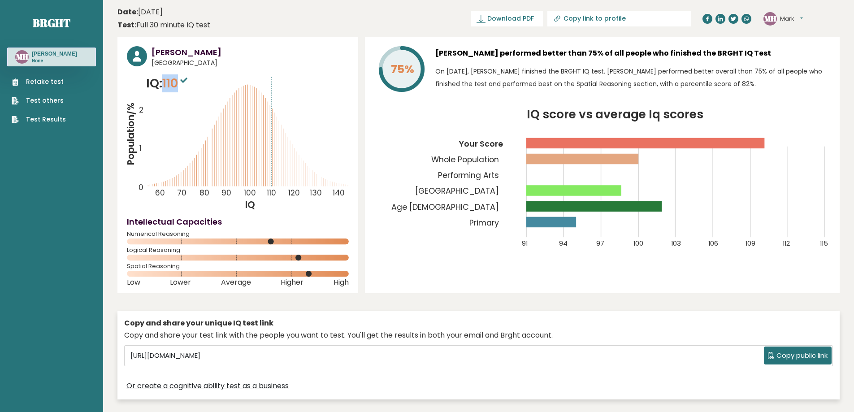
drag, startPoint x: 167, startPoint y: 81, endPoint x: 182, endPoint y: 83, distance: 15.0
click at [182, 83] on span "110" at bounding box center [175, 83] width 27 height 17
